Goal: Information Seeking & Learning: Learn about a topic

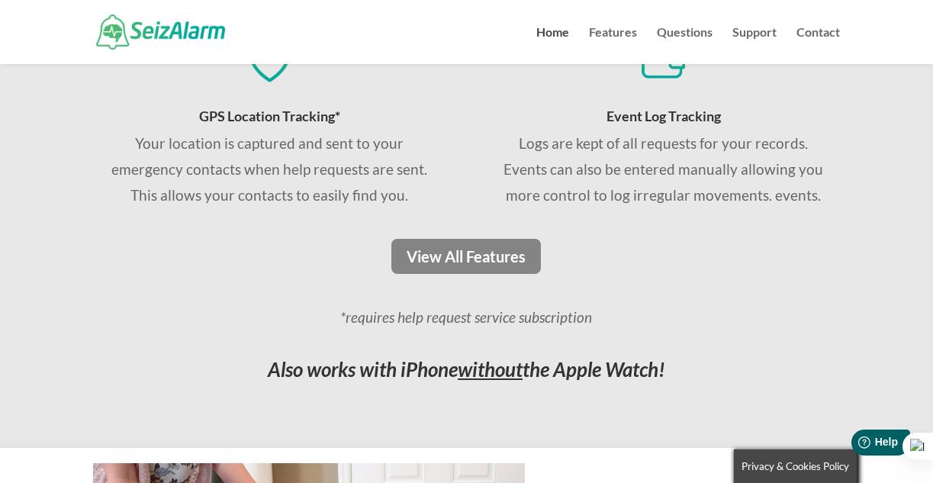
scroll to position [1215, 0]
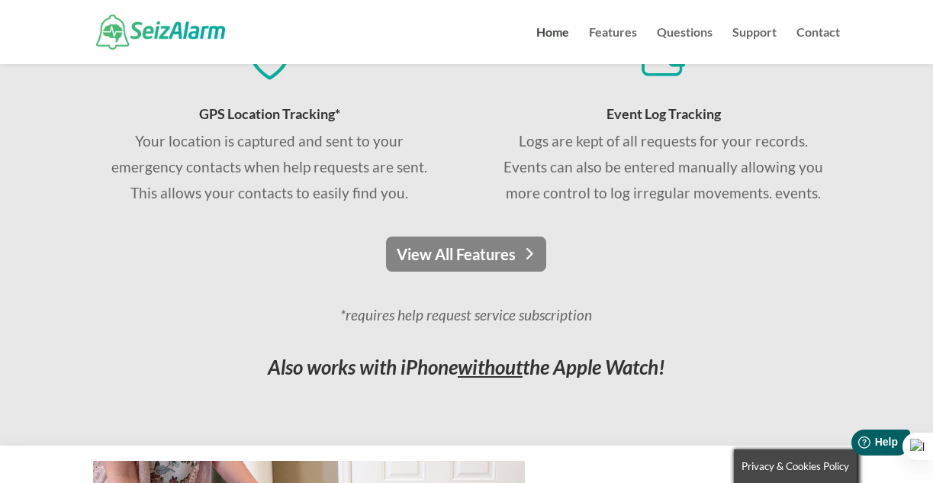
click at [439, 259] on link "View All Features" at bounding box center [466, 254] width 160 height 35
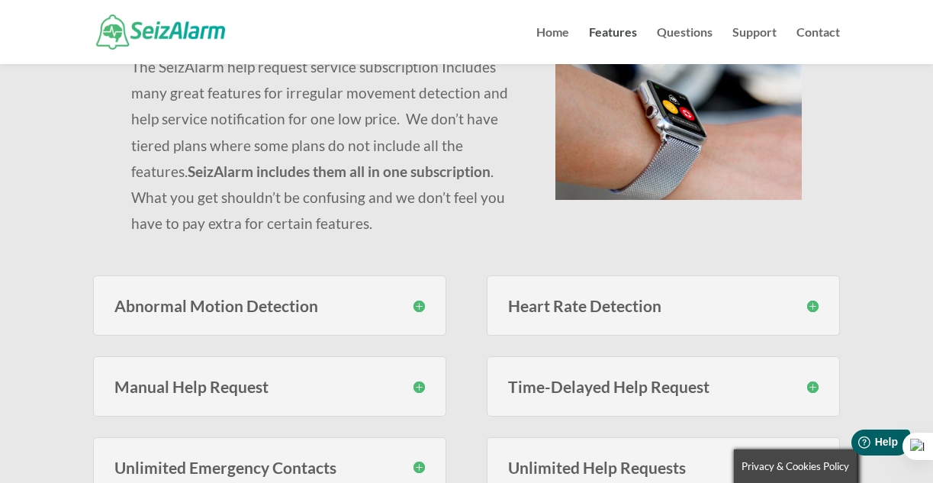
click at [421, 304] on h3 "Abnormal Motion Detection" at bounding box center [269, 306] width 310 height 16
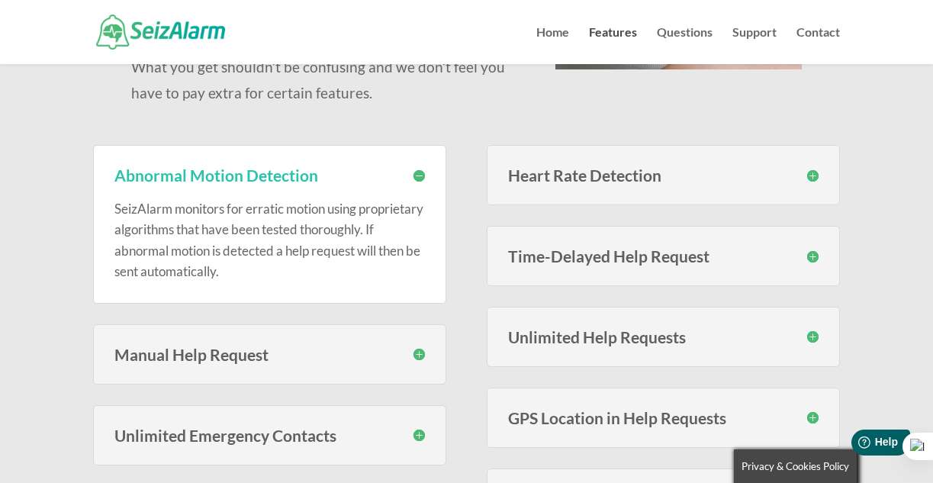
scroll to position [350, 0]
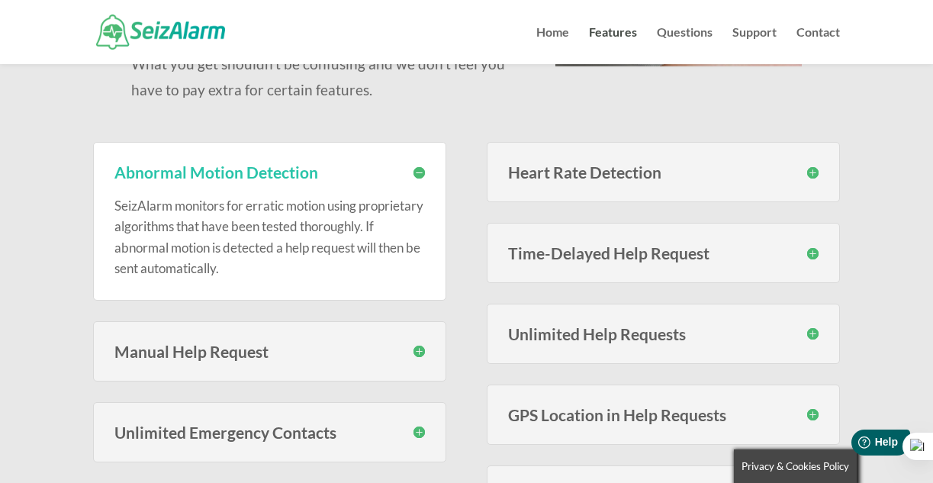
click at [811, 175] on h3 "Heart Rate Detection" at bounding box center [663, 172] width 310 height 16
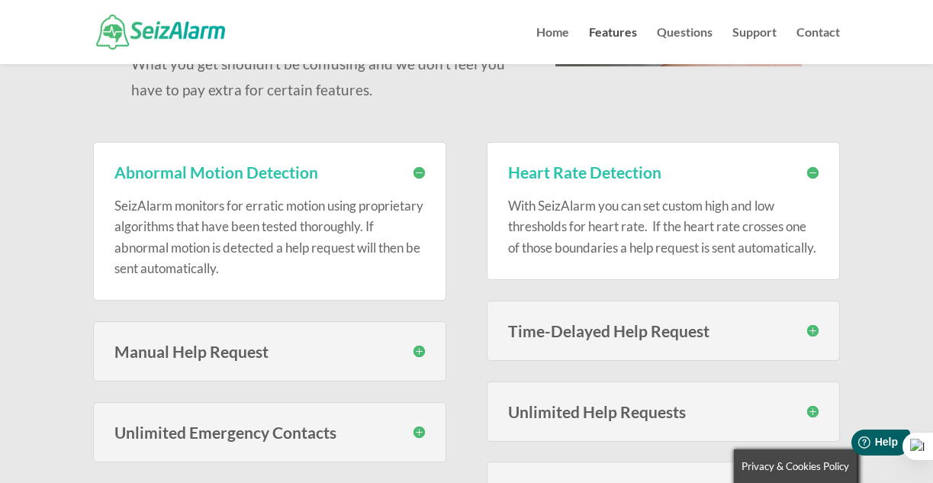
click at [420, 349] on h3 "Manual Help Request" at bounding box center [269, 351] width 310 height 16
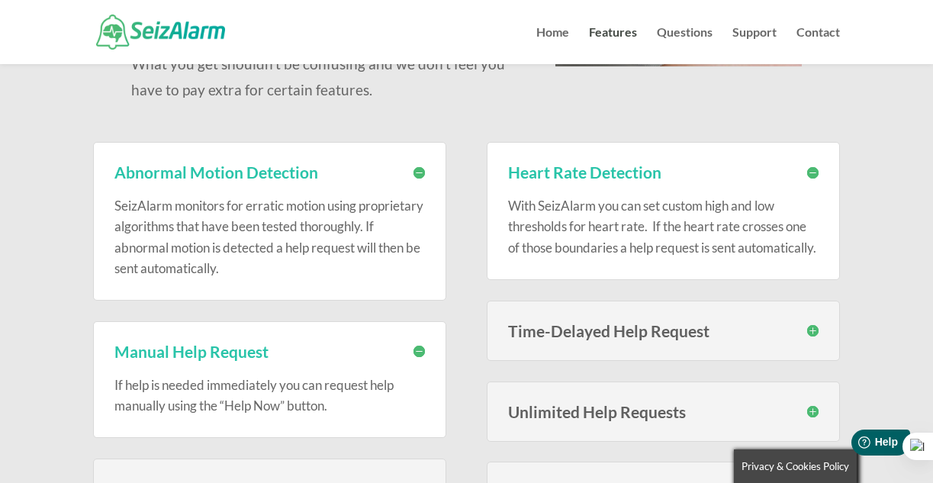
click at [420, 349] on h3 "Manual Help Request" at bounding box center [269, 351] width 310 height 16
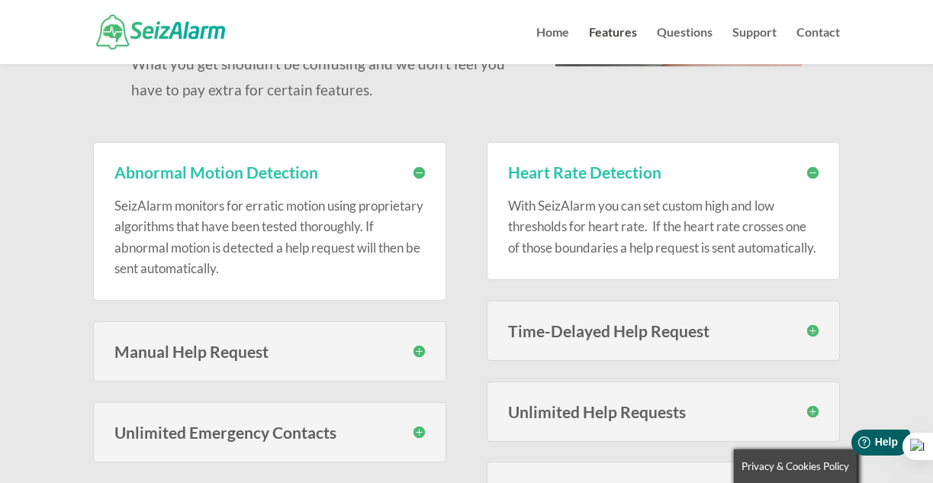
click at [806, 339] on h3 "Time-Delayed Help Request" at bounding box center [663, 331] width 310 height 16
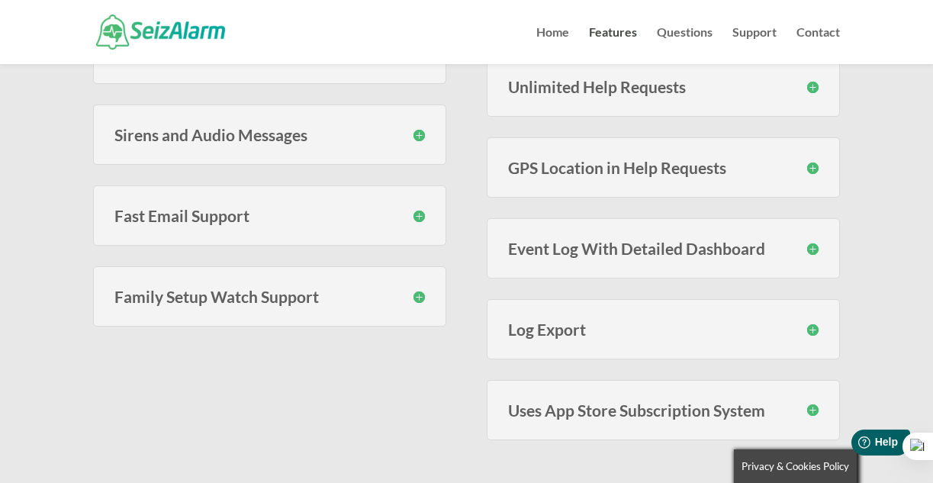
scroll to position [890, 0]
click at [807, 256] on h3 "Event Log With Detailed Dashboard" at bounding box center [663, 248] width 310 height 16
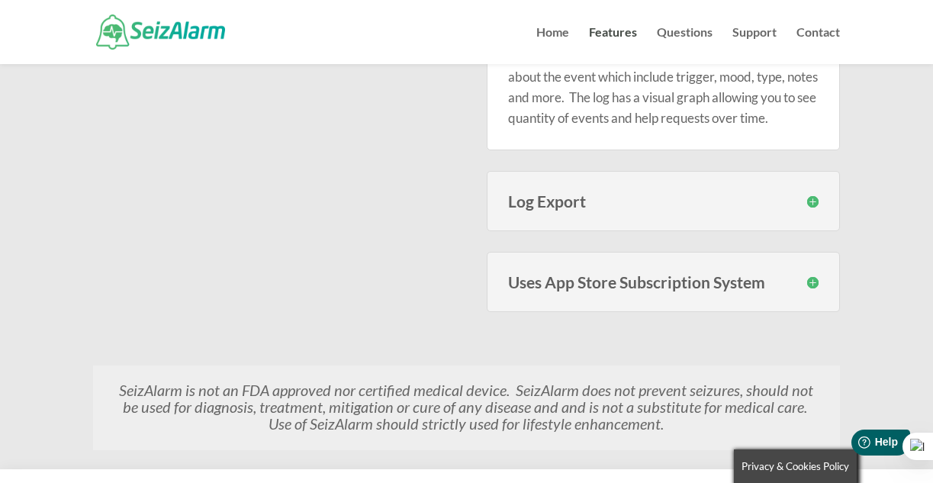
scroll to position [1160, 0]
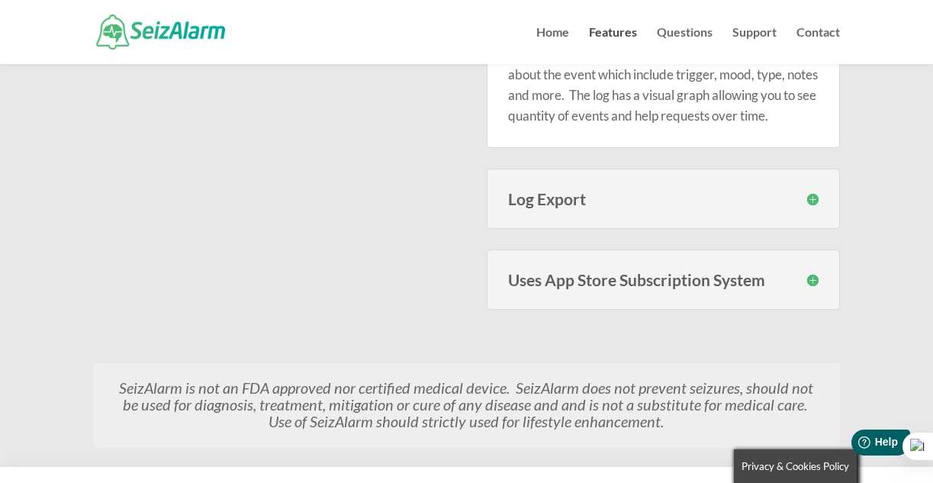
click at [795, 207] on h3 "Log Export" at bounding box center [663, 199] width 310 height 16
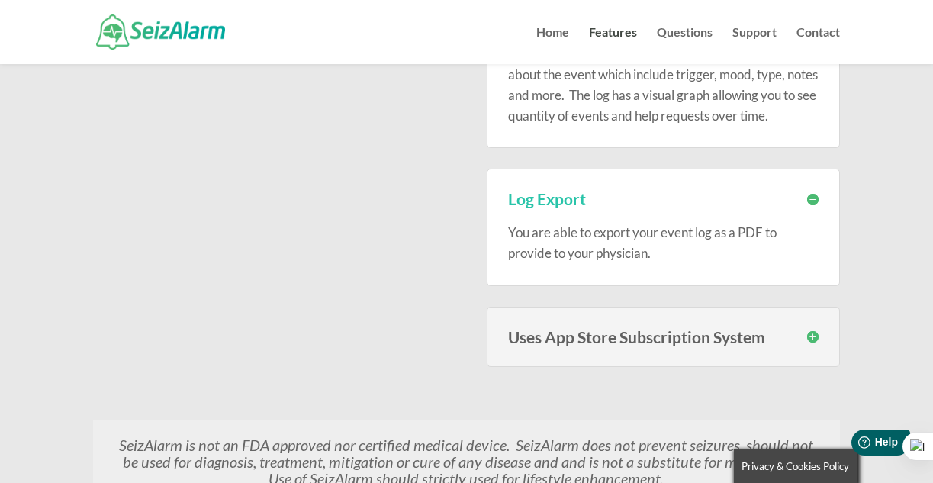
click at [800, 207] on h3 "Log Export" at bounding box center [663, 199] width 310 height 16
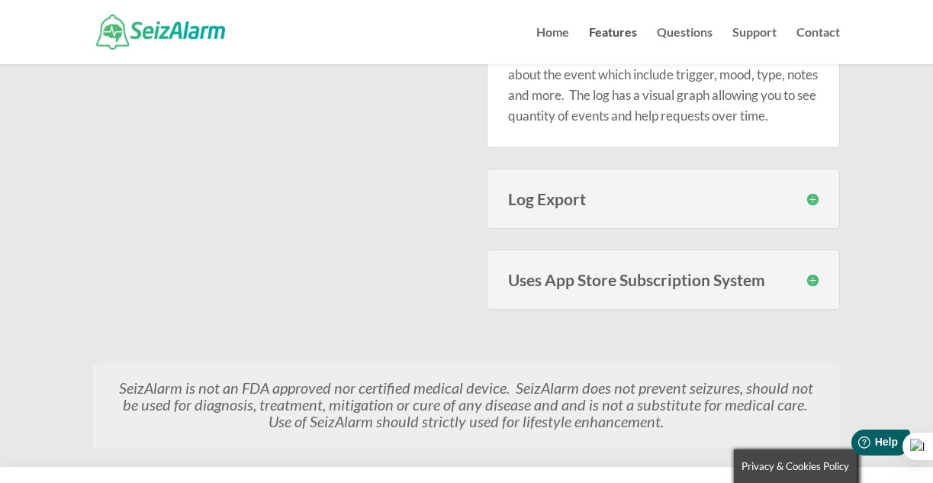
click at [807, 310] on div "Uses App Store Subscription System To make subscribing easy and to make it easy…" at bounding box center [663, 279] width 352 height 60
click at [810, 288] on h3 "Uses App Store Subscription System" at bounding box center [663, 280] width 310 height 16
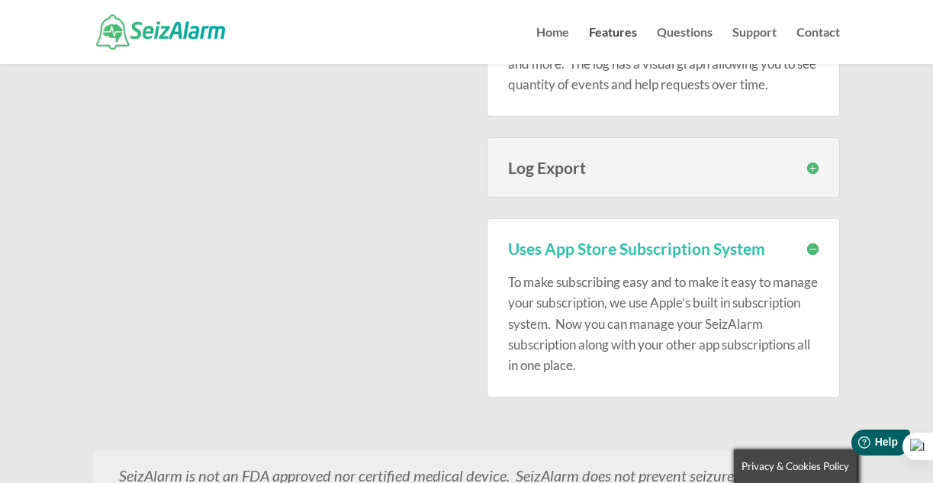
scroll to position [1209, 0]
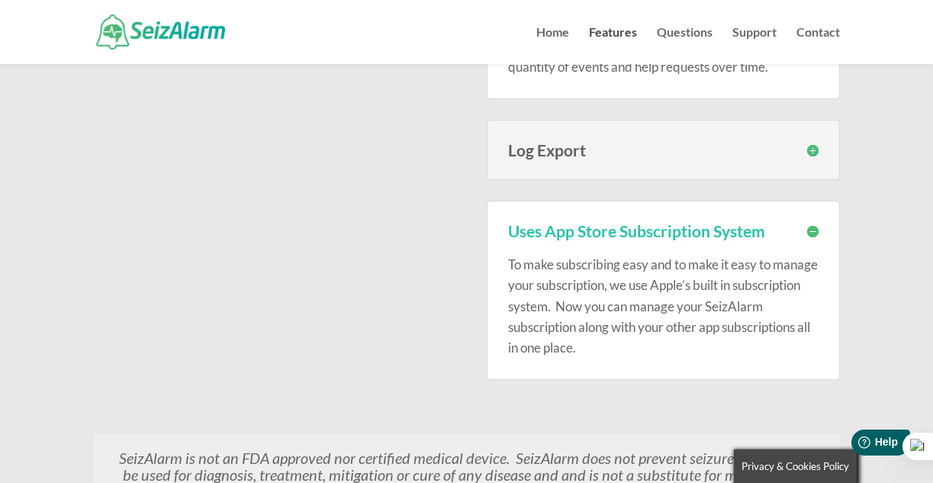
click at [814, 239] on h3 "Uses App Store Subscription System" at bounding box center [663, 231] width 310 height 16
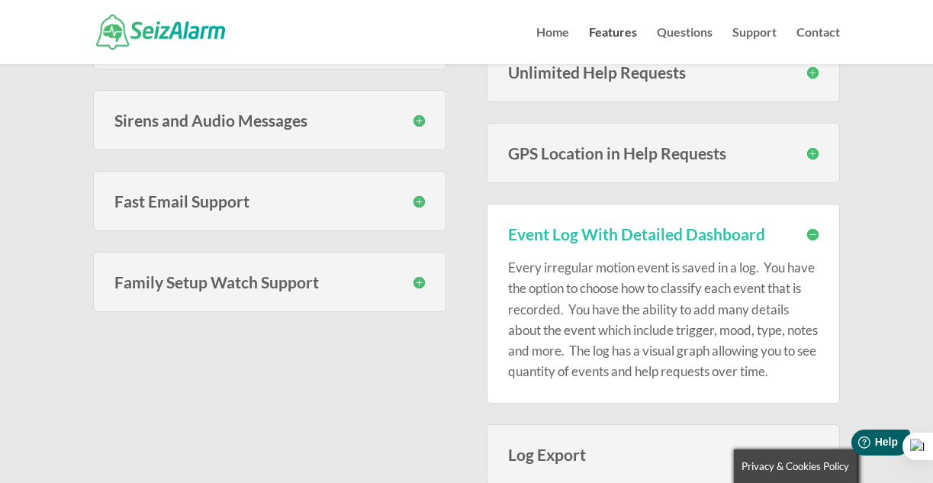
scroll to position [858, 0]
